Goal: Task Accomplishment & Management: Complete application form

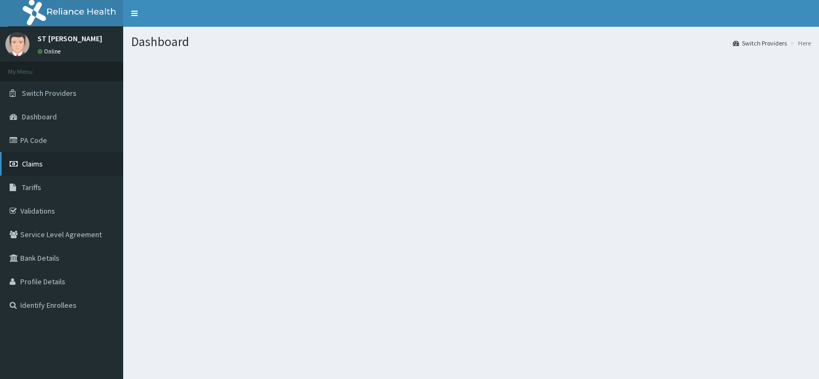
click at [23, 168] on span "Claims" at bounding box center [32, 164] width 21 height 10
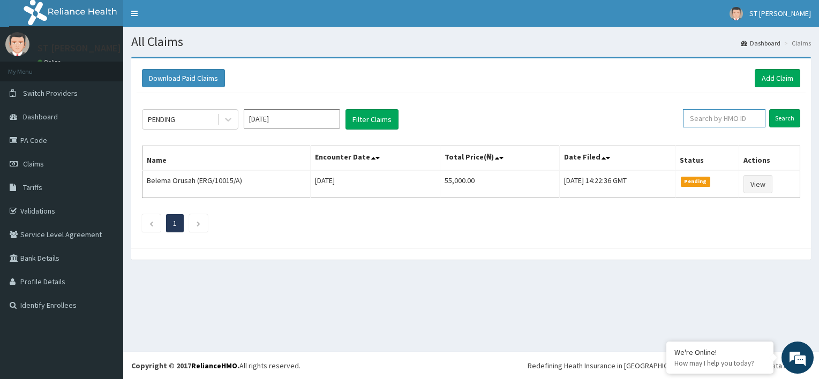
click at [712, 121] on input "text" at bounding box center [724, 118] width 82 height 18
type input "szx/10008/d"
click at [785, 118] on input "Search" at bounding box center [784, 118] width 31 height 18
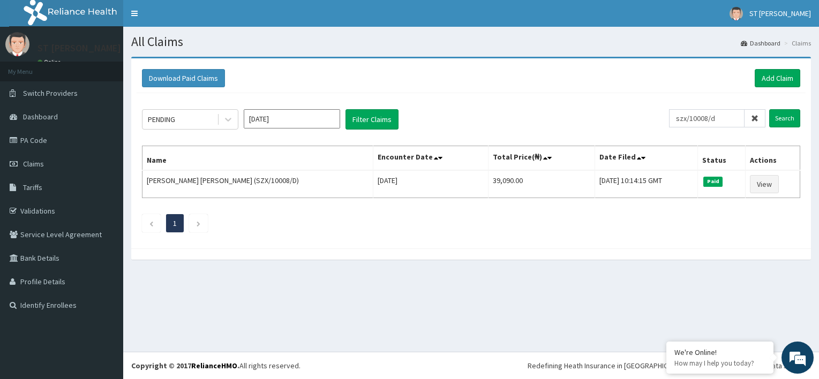
click at [771, 67] on div "Download Paid Claims Add Claim" at bounding box center [471, 78] width 669 height 29
click at [774, 79] on link "Add Claim" at bounding box center [777, 78] width 46 height 18
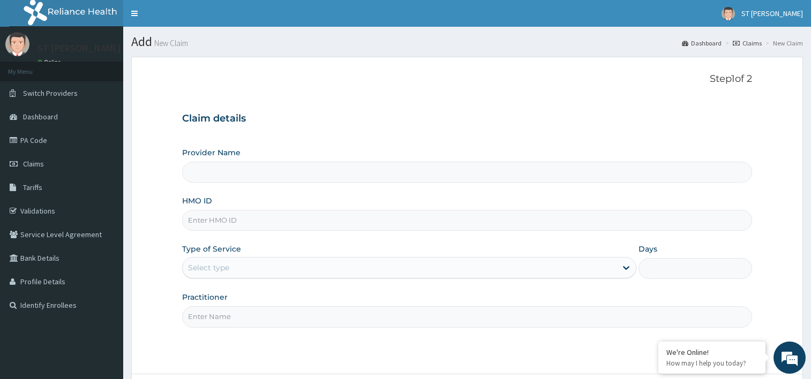
type input "St Nicholas Hospital - Lagos island"
click at [221, 215] on input "HMO ID" at bounding box center [467, 220] width 570 height 21
type input "SZX/10008/D"
click at [277, 255] on div "Type of Service Select type" at bounding box center [409, 261] width 454 height 35
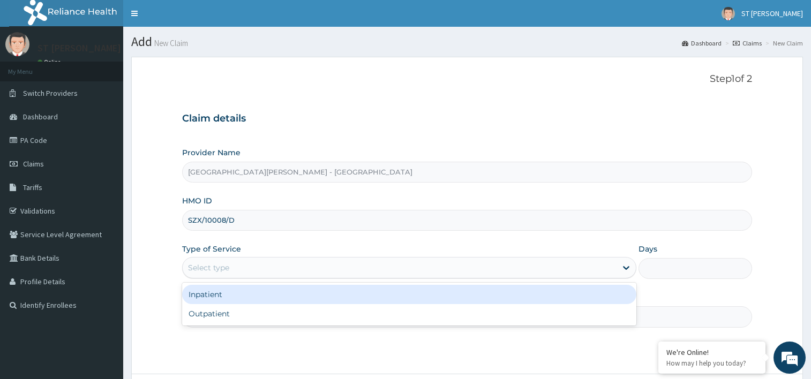
click at [270, 273] on div "Select type" at bounding box center [400, 267] width 434 height 17
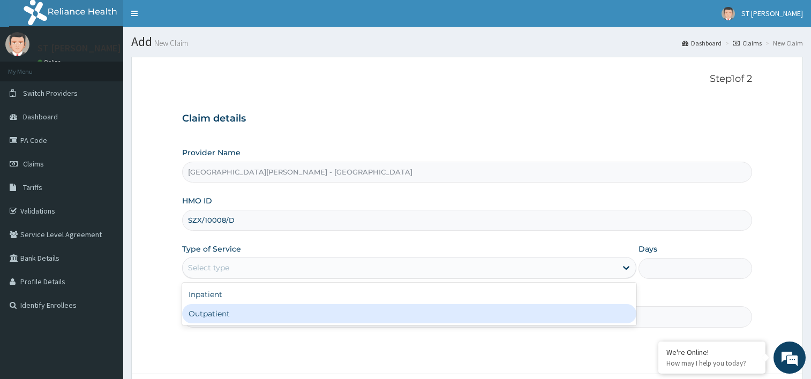
click at [217, 317] on div "Outpatient" at bounding box center [409, 313] width 454 height 19
type input "1"
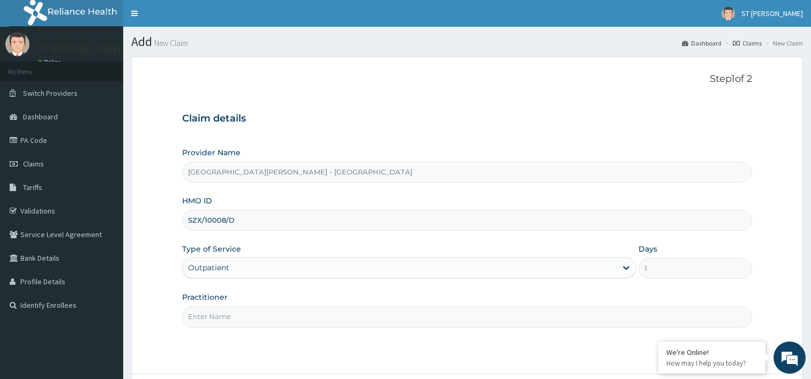
click at [250, 306] on div "Practitioner" at bounding box center [467, 309] width 570 height 35
click at [224, 326] on input "Practitioner" at bounding box center [467, 316] width 570 height 21
type input "FAMILY MEDICINE"
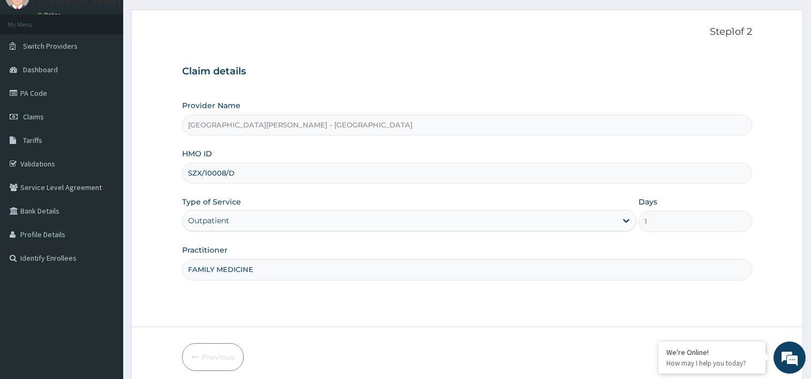
scroll to position [91, 0]
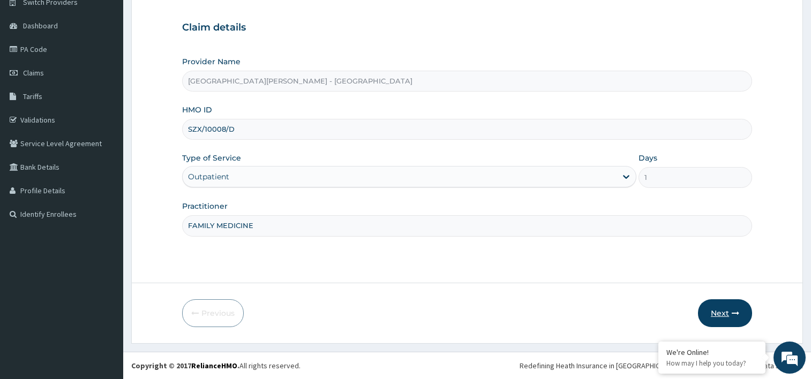
click at [715, 316] on button "Next" at bounding box center [725, 313] width 54 height 28
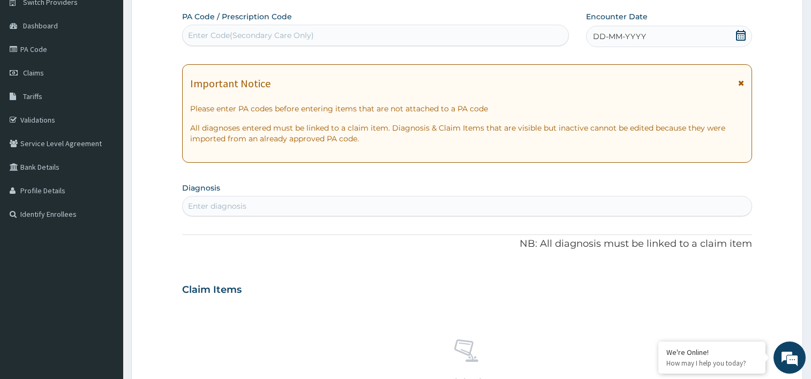
click at [205, 40] on div "Enter Code(Secondary Care Only)" at bounding box center [251, 35] width 126 height 11
type input "PA/EFC37E"
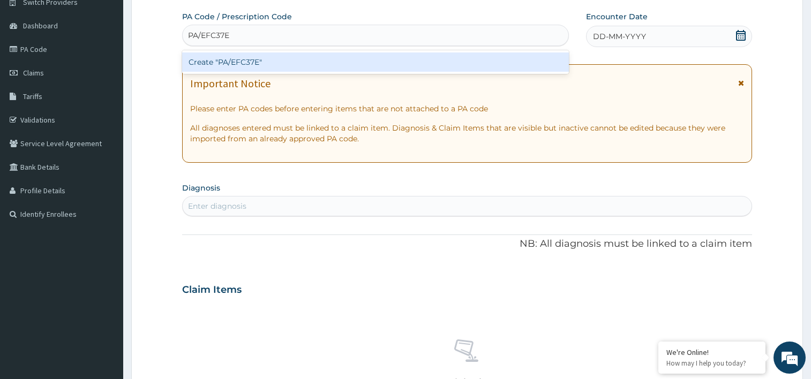
click at [271, 64] on div "Create "PA/EFC37E"" at bounding box center [375, 61] width 387 height 19
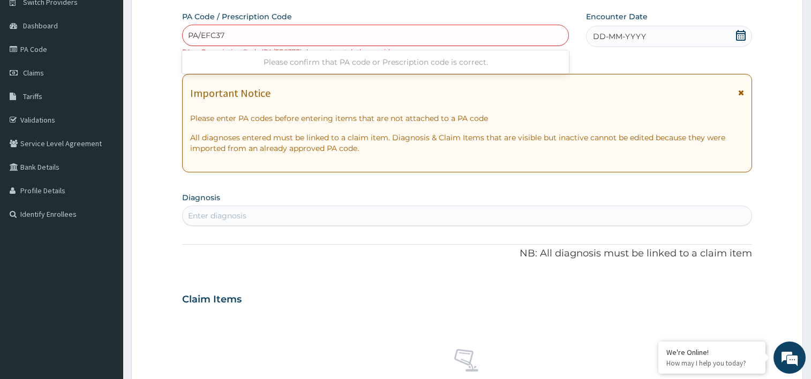
type input "PA/EFC37E"
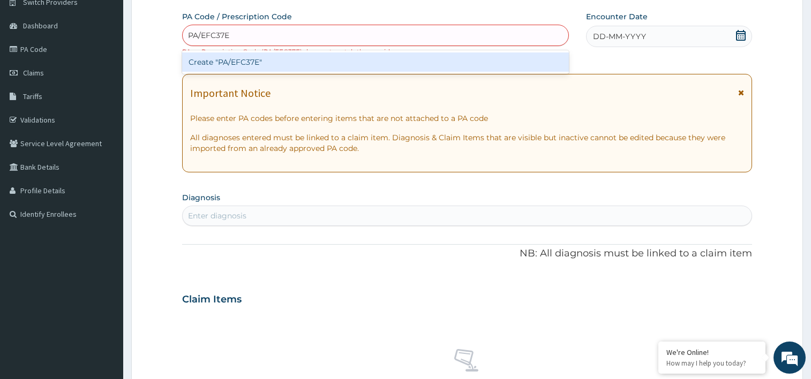
click at [284, 68] on div "Create "PA/EFC37E"" at bounding box center [375, 61] width 387 height 19
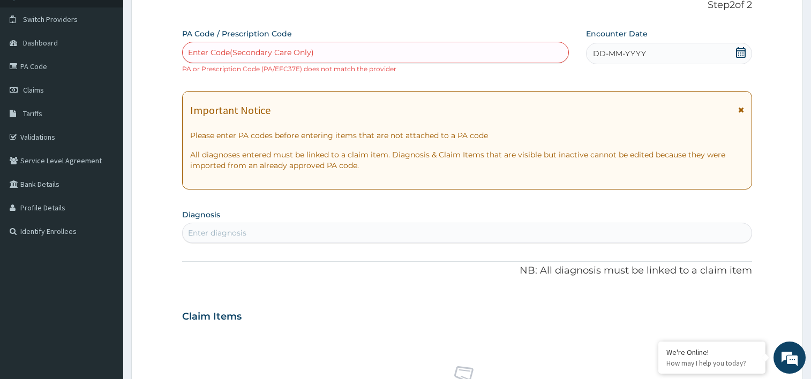
scroll to position [0, 0]
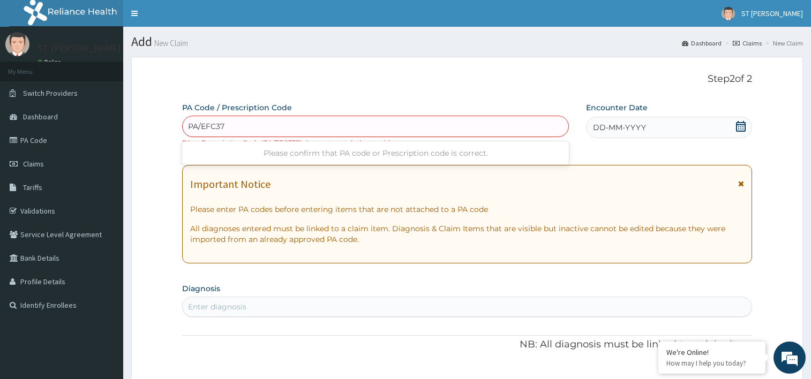
type input "PA/EFC37E"
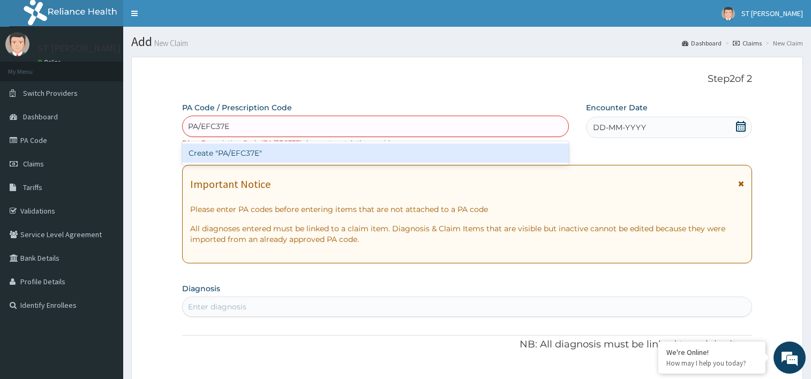
click at [255, 152] on div "Create "PA/EFC37E"" at bounding box center [375, 152] width 387 height 19
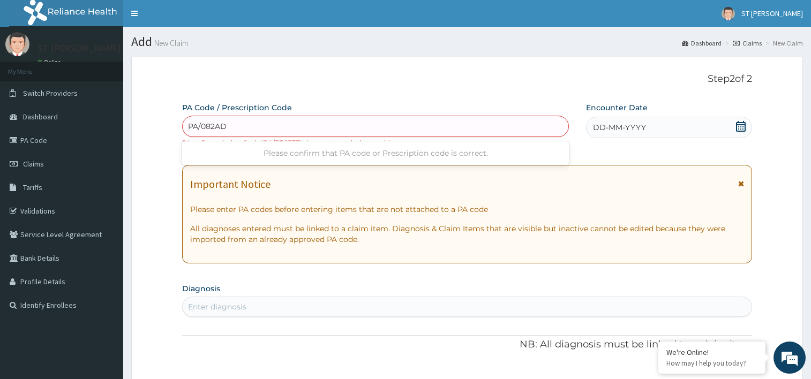
type input "PA/082AD1"
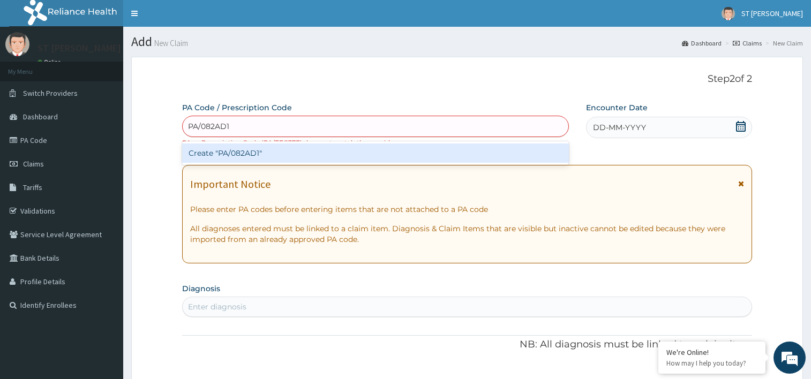
click at [262, 142] on div "Create "PA/082AD1"" at bounding box center [375, 153] width 387 height 24
click at [256, 148] on div "Create "PA/082AD1"" at bounding box center [375, 152] width 387 height 19
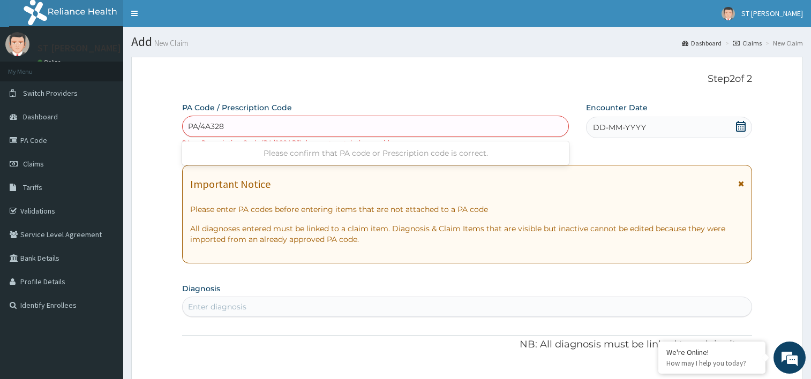
type input "PA/4A328F"
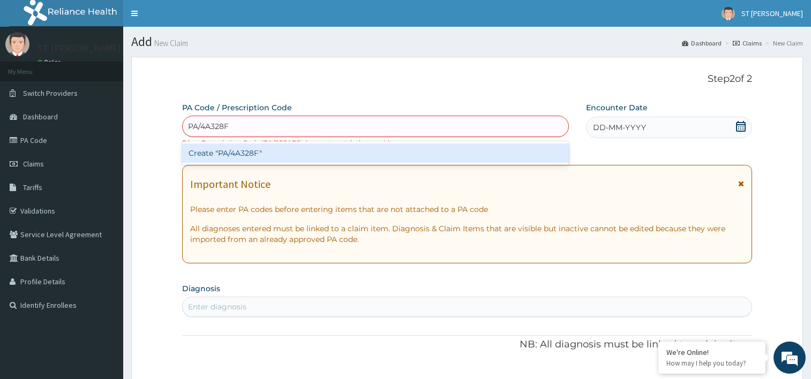
click at [239, 158] on div "Create "PA/4A328F"" at bounding box center [375, 152] width 387 height 19
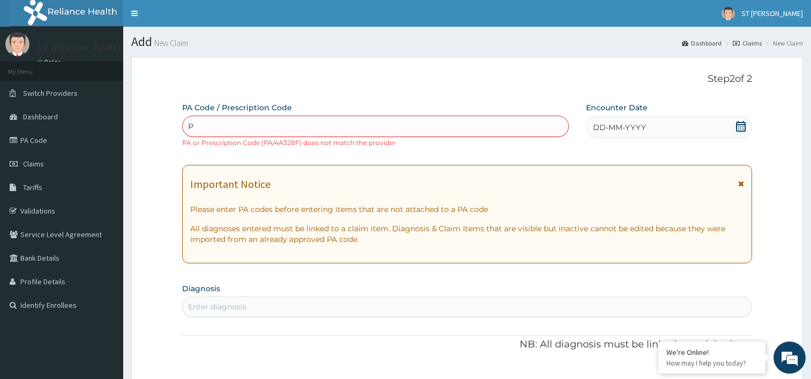
type input "P"
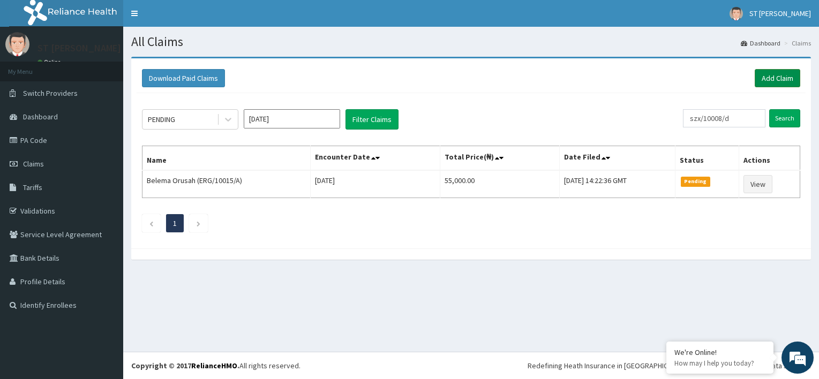
click at [784, 74] on link "Add Claim" at bounding box center [777, 78] width 46 height 18
